Goal: Transaction & Acquisition: Subscribe to service/newsletter

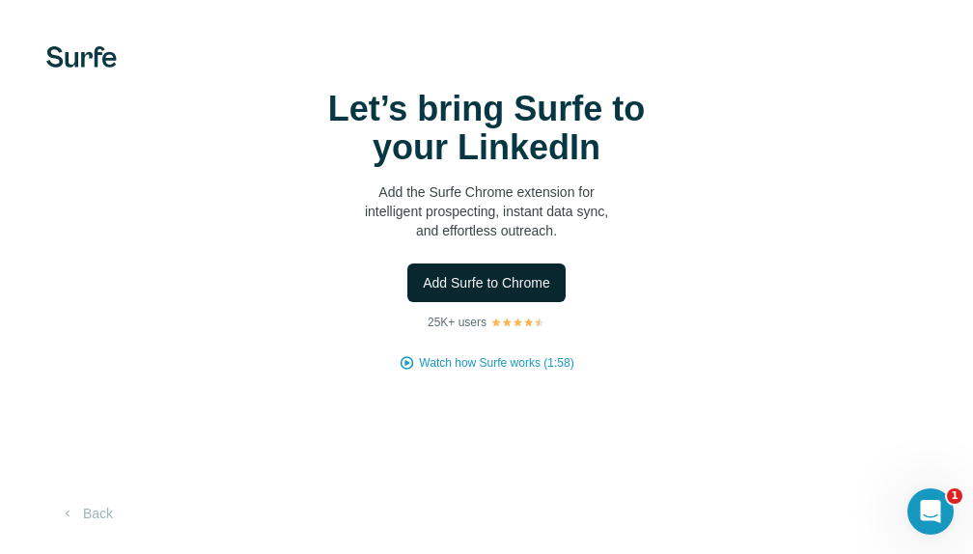
click at [483, 292] on span "Add Surfe to Chrome" at bounding box center [486, 282] width 127 height 19
click at [485, 286] on span "Add Surfe to Chrome" at bounding box center [486, 282] width 127 height 19
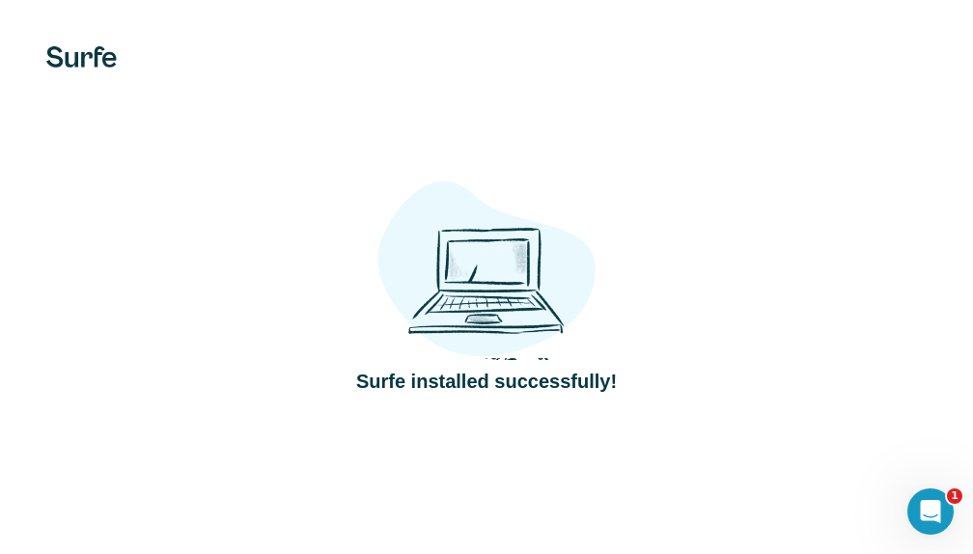
drag, startPoint x: 327, startPoint y: 486, endPoint x: 327, endPoint y: 498, distance: 12.5
click at [327, 498] on div "Surfe installed successfully!" at bounding box center [486, 277] width 973 height 554
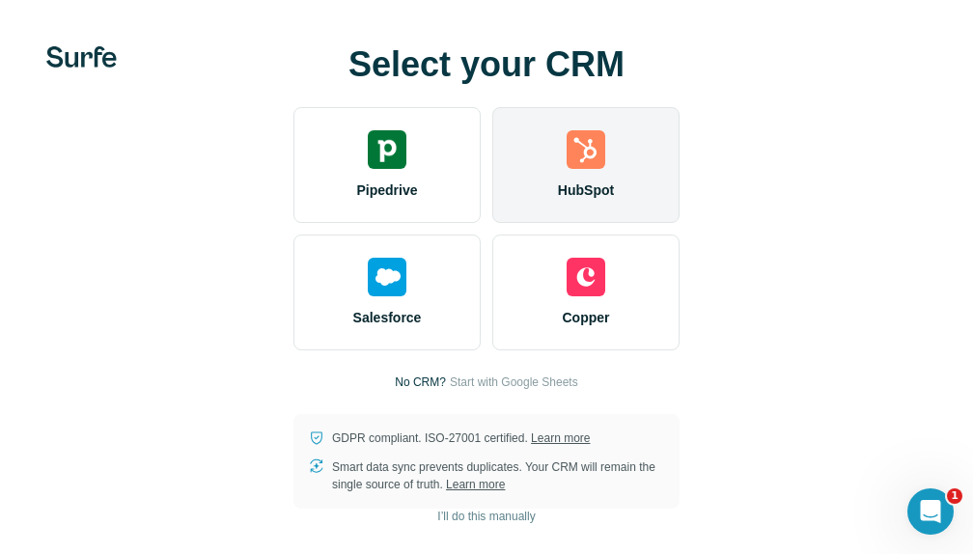
click at [600, 185] on span "HubSpot" at bounding box center [586, 190] width 56 height 19
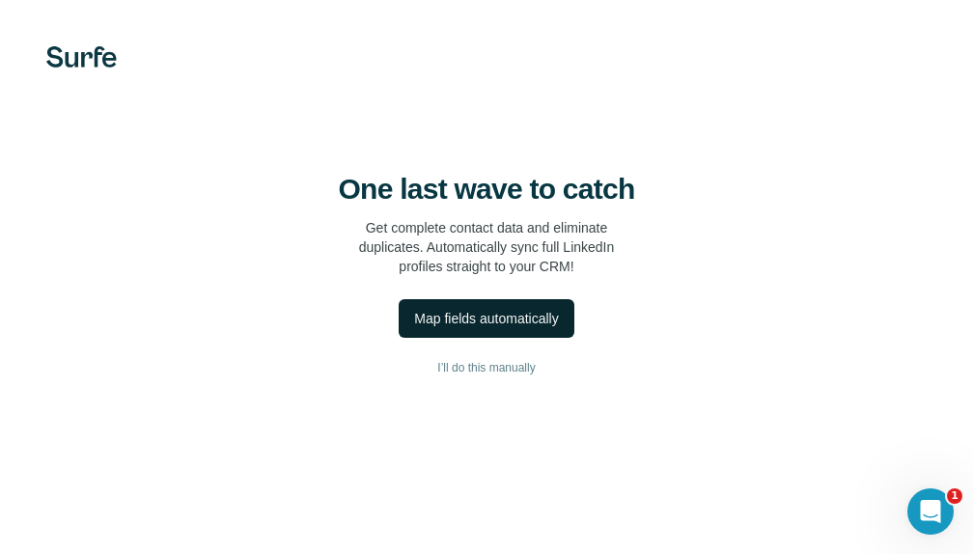
click at [433, 324] on div "Map fields automatically" at bounding box center [486, 318] width 144 height 19
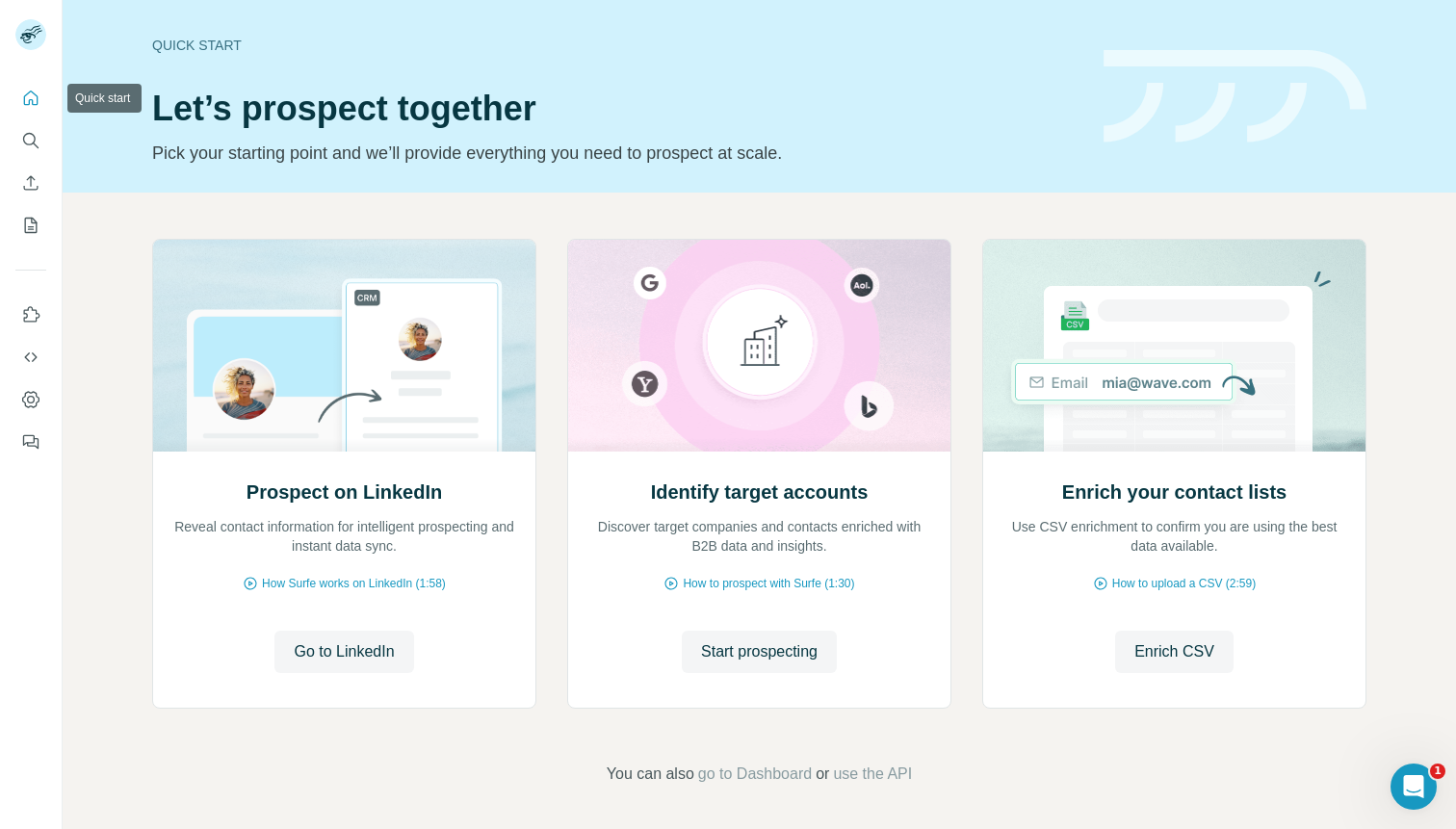
click at [39, 97] on icon "Quick start" at bounding box center [30, 98] width 19 height 19
click at [34, 402] on icon "Dashboard" at bounding box center [30, 399] width 19 height 19
click at [34, 96] on icon "Quick start" at bounding box center [30, 98] width 19 height 19
click at [32, 400] on icon "Dashboard" at bounding box center [30, 399] width 19 height 19
